Goal: Task Accomplishment & Management: Complete application form

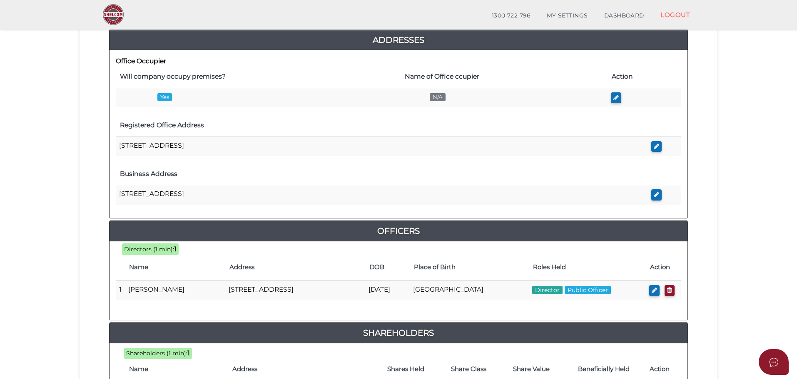
scroll to position [83, 0]
